Goal: Task Accomplishment & Management: Manage account settings

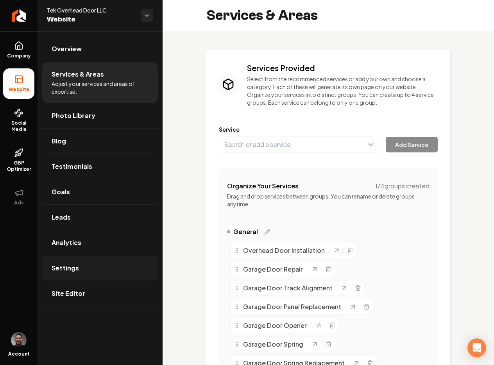
click at [72, 262] on link "Settings" at bounding box center [100, 267] width 116 height 25
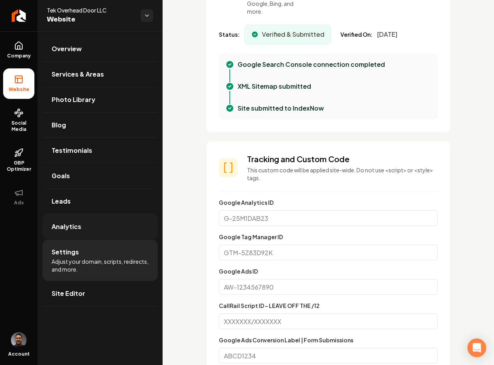
scroll to position [399, 0]
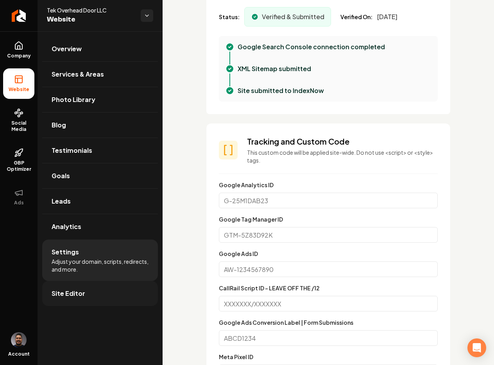
click at [85, 300] on link "Site Editor" at bounding box center [100, 293] width 116 height 25
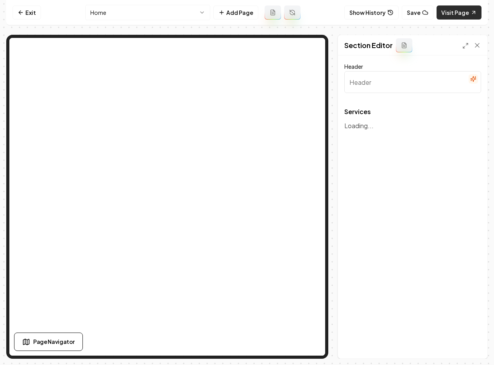
click at [449, 12] on link "Visit Page" at bounding box center [458, 12] width 45 height 14
type input "Our Overhead Garage Door Services"
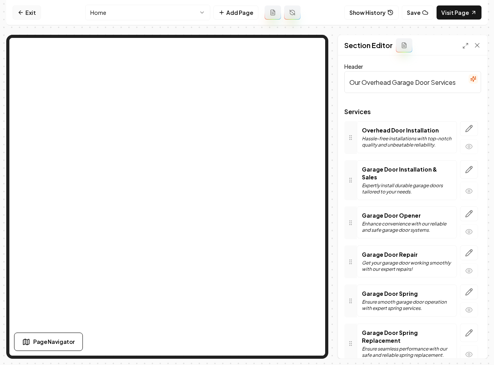
click at [37, 16] on link "Exit" at bounding box center [26, 12] width 29 height 14
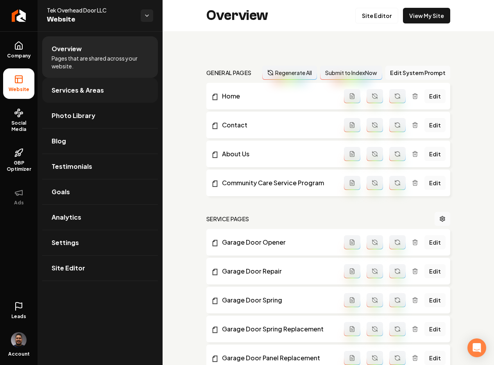
click at [88, 95] on span "Services & Areas" at bounding box center [78, 90] width 52 height 9
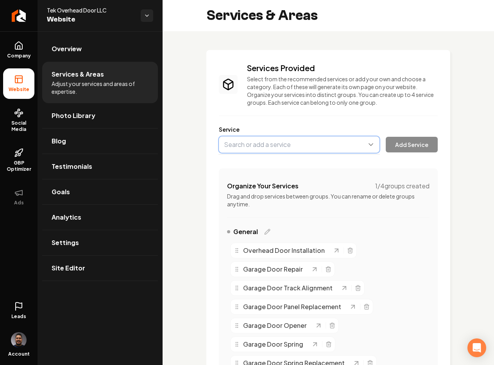
click at [274, 149] on button "Main content area" at bounding box center [299, 144] width 161 height 16
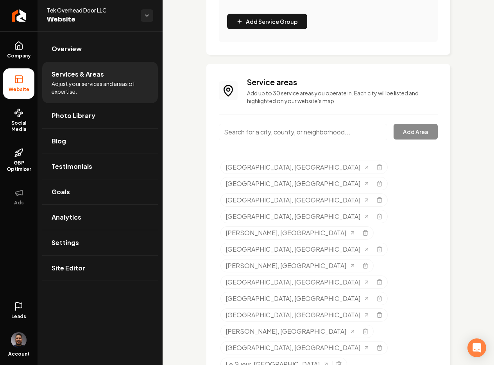
scroll to position [484, 0]
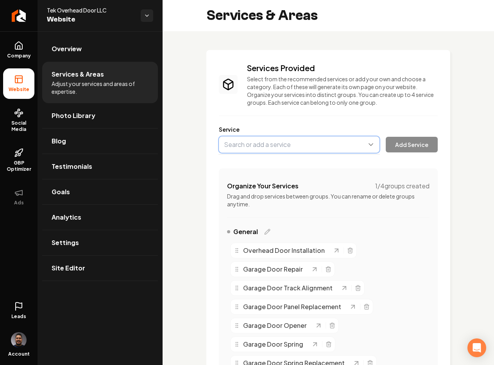
click at [233, 149] on button "Main content area" at bounding box center [299, 144] width 161 height 16
type input "alden"
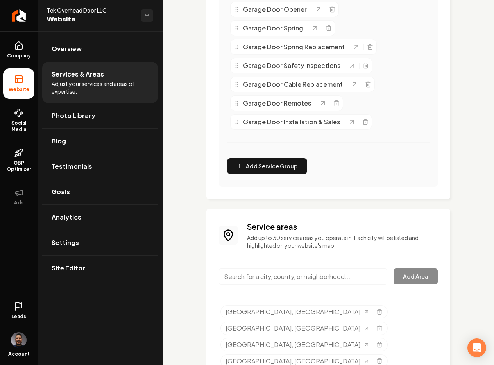
scroll to position [344, 0]
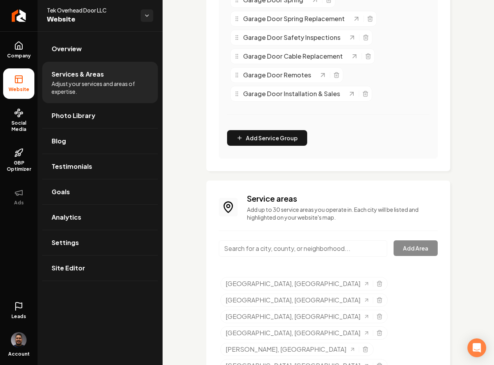
click at [288, 255] on input "Main content area" at bounding box center [303, 248] width 168 height 16
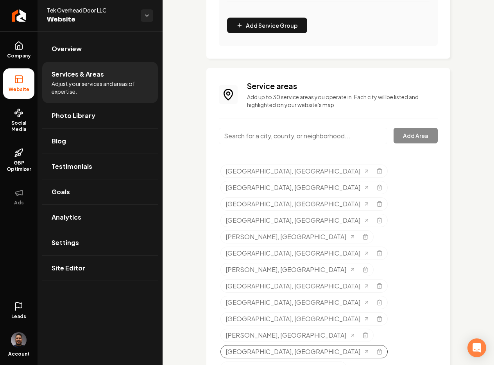
scroll to position [484, 0]
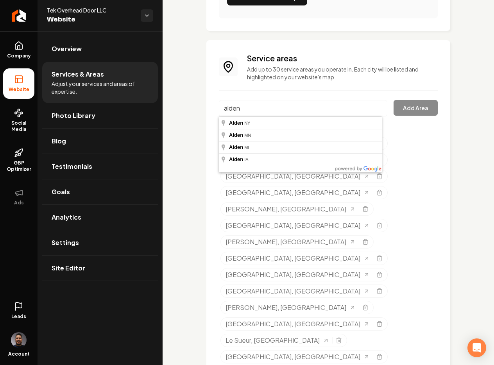
type input "Alden, MN"
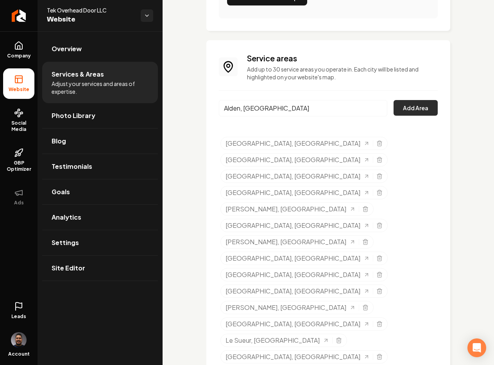
click at [409, 109] on button "Add Area" at bounding box center [415, 108] width 44 height 16
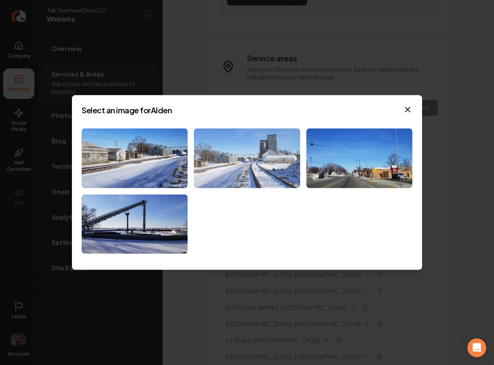
click at [248, 171] on img at bounding box center [247, 158] width 106 height 60
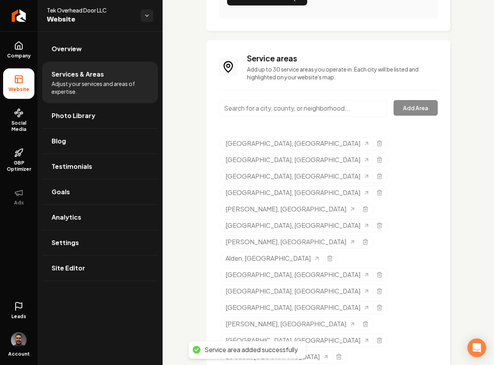
click at [277, 106] on input "Main content area" at bounding box center [303, 108] width 168 height 16
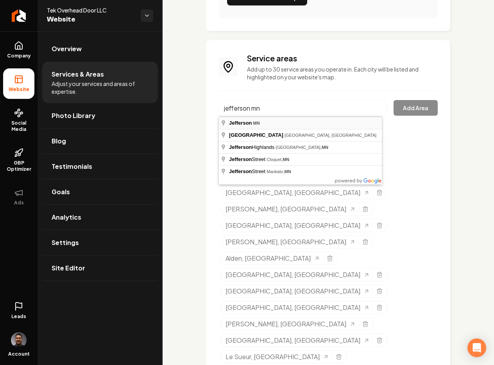
type input "Jefferson, MN"
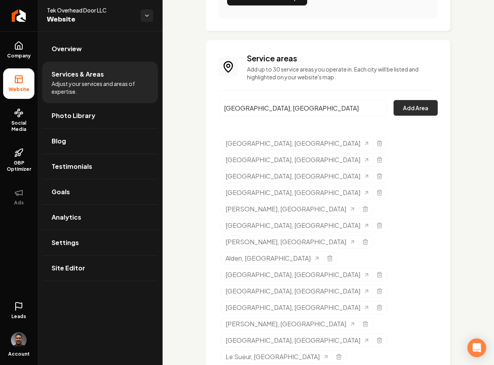
click at [400, 109] on button "Add Area" at bounding box center [415, 108] width 44 height 16
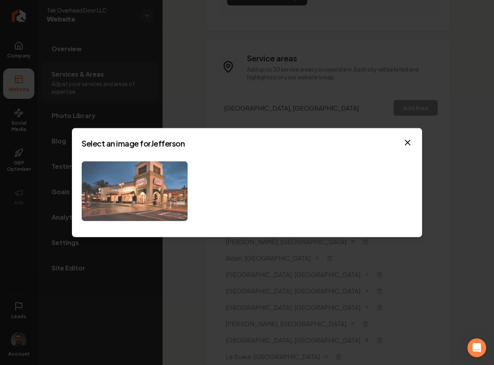
click at [136, 187] on img at bounding box center [135, 191] width 106 height 60
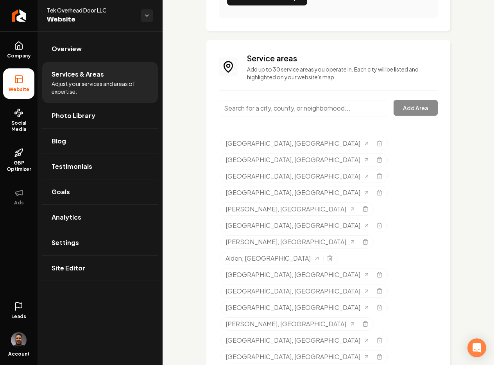
click at [296, 107] on input "Main content area" at bounding box center [303, 108] width 168 height 16
click at [284, 109] on input "Main content area" at bounding box center [303, 108] width 168 height 16
click at [201, 193] on div "Services Provided Select from the recommended services or add your own and choo…" at bounding box center [327, 88] width 331 height 1083
click at [275, 100] on input "wyndham" at bounding box center [303, 108] width 168 height 16
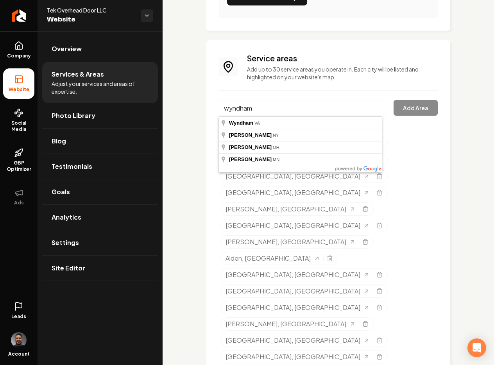
drag, startPoint x: 275, startPoint y: 106, endPoint x: 207, endPoint y: 111, distance: 67.7
click at [207, 110] on div "Service areas Add up to 30 service areas you operate in. Each city will be list…" at bounding box center [328, 325] width 244 height 571
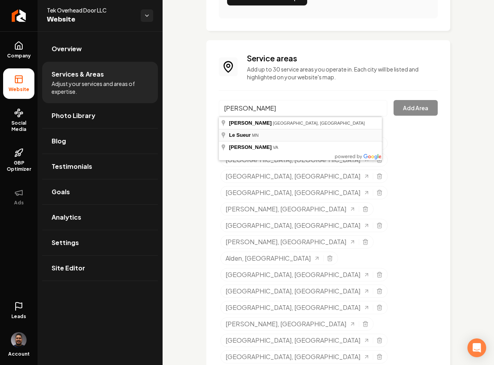
type input "Le Sueur, MN"
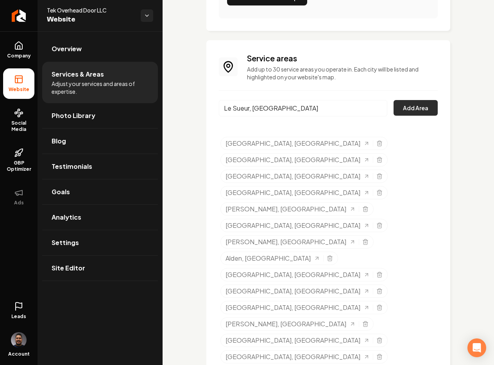
click at [412, 114] on button "Add Area" at bounding box center [415, 108] width 44 height 16
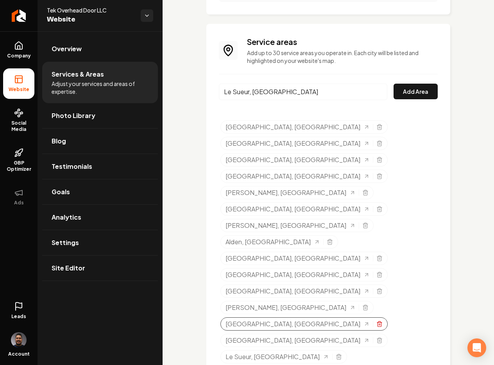
click at [376, 321] on icon "Selected tags" at bounding box center [379, 324] width 6 height 6
click at [279, 94] on input "Le Sueur, MN" at bounding box center [303, 92] width 168 height 16
click at [405, 89] on button "Add Area" at bounding box center [415, 92] width 44 height 16
click at [325, 91] on input "Le Sueur, MN" at bounding box center [303, 92] width 168 height 16
drag, startPoint x: 321, startPoint y: 93, endPoint x: 154, endPoint y: 84, distance: 167.4
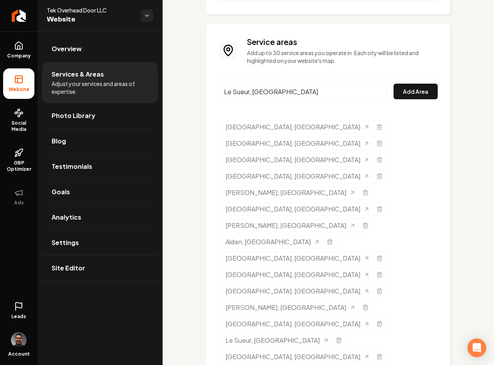
click at [154, 84] on div "Company Website Social Media GBP Optimizer Ads Leads Account Tek Overhead Door …" at bounding box center [247, 182] width 494 height 365
click at [400, 95] on button "Add Area" at bounding box center [415, 92] width 44 height 16
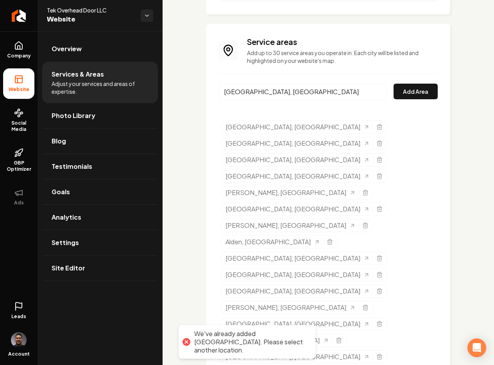
click at [322, 92] on input "North Mankato, MN" at bounding box center [303, 92] width 168 height 16
drag, startPoint x: 322, startPoint y: 92, endPoint x: 188, endPoint y: 79, distance: 134.5
click at [188, 79] on div "Services Provided Select from the recommended services or add your own and choo…" at bounding box center [327, 64] width 331 height 1066
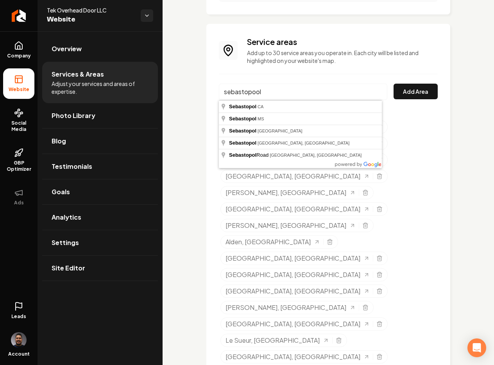
type input "sebastopool"
drag, startPoint x: 294, startPoint y: 93, endPoint x: 169, endPoint y: 87, distance: 125.1
click at [169, 87] on div "Services Provided Select from the recommended services or add your own and choo…" at bounding box center [327, 64] width 331 height 1066
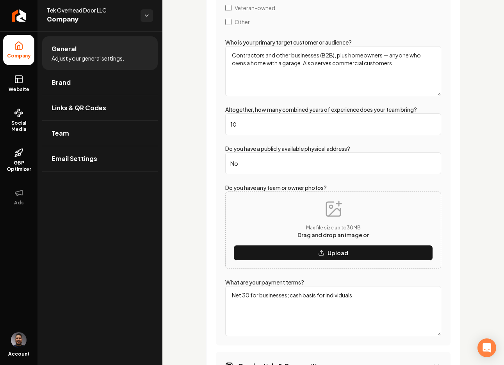
scroll to position [1507, 0]
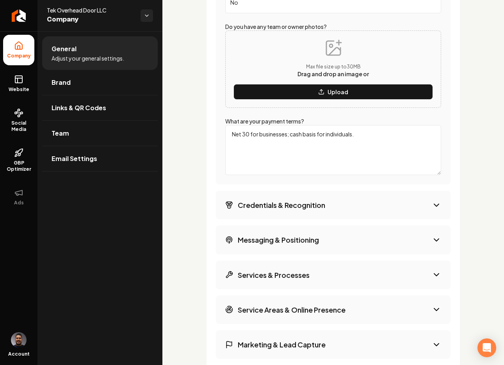
click at [330, 203] on button "Credentials & Recognition" at bounding box center [333, 205] width 235 height 29
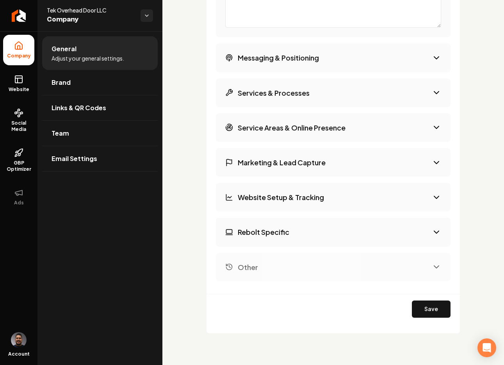
scroll to position [1217, 0]
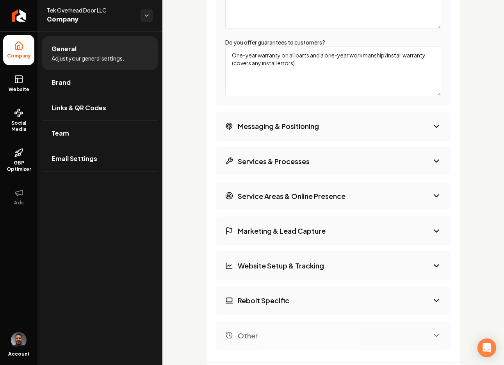
click at [333, 125] on button "Messaging & Positioning" at bounding box center [333, 126] width 235 height 29
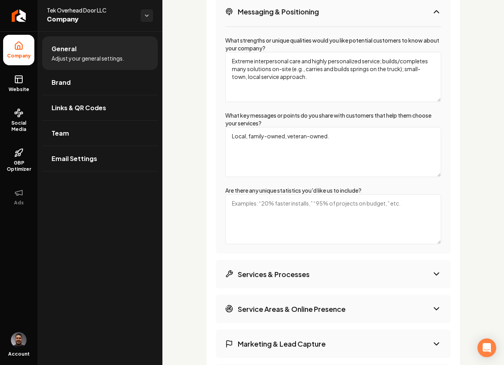
scroll to position [1346, 0]
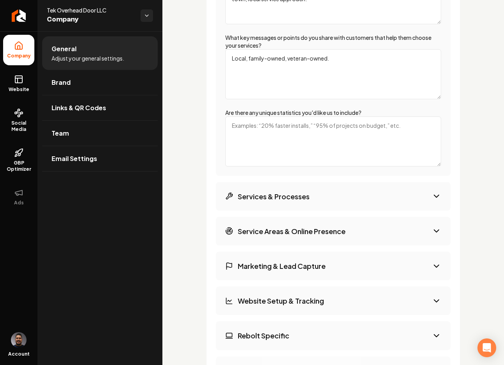
click at [319, 197] on button "Services & Processes" at bounding box center [333, 196] width 235 height 29
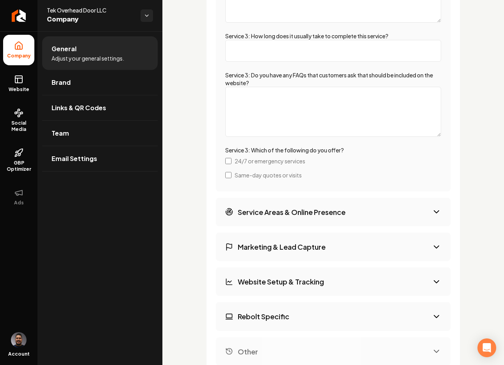
scroll to position [2024, 0]
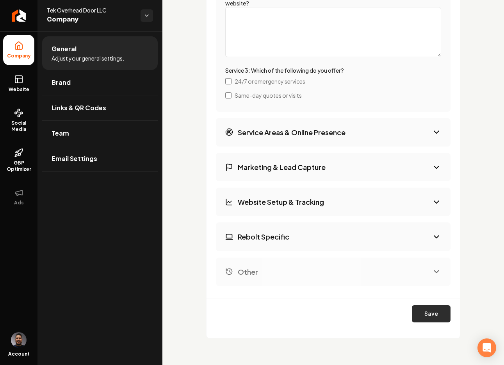
click at [436, 310] on button "Save" at bounding box center [431, 313] width 39 height 17
click at [375, 311] on button "Regenerate All" at bounding box center [368, 313] width 76 height 17
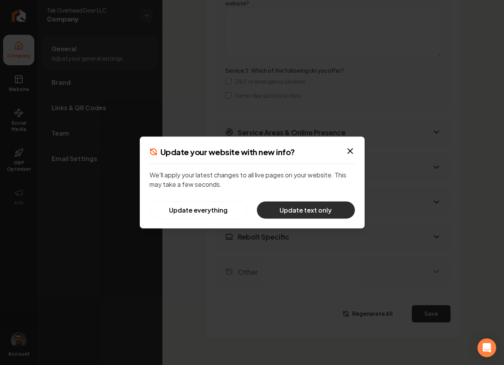
click at [318, 212] on button "Update text only" at bounding box center [306, 210] width 98 height 17
